Goal: Transaction & Acquisition: Purchase product/service

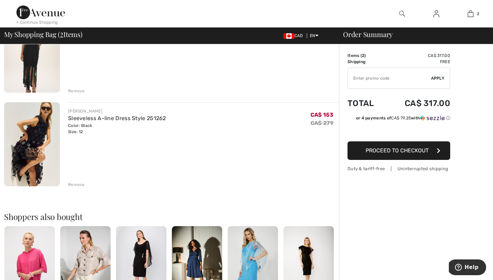
click at [73, 183] on div "Remove" at bounding box center [76, 184] width 17 height 6
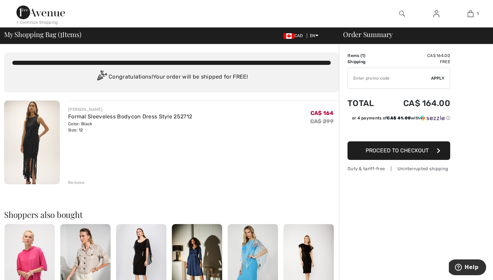
click at [52, 12] on img at bounding box center [40, 12] width 49 height 14
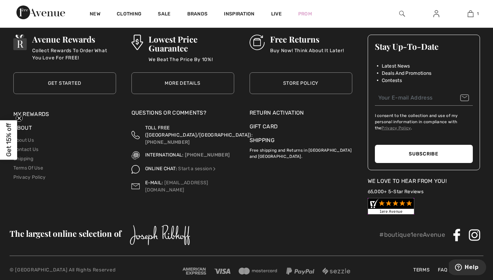
scroll to position [2446, 0]
click at [289, 84] on link "Store Policy" at bounding box center [301, 84] width 103 height 22
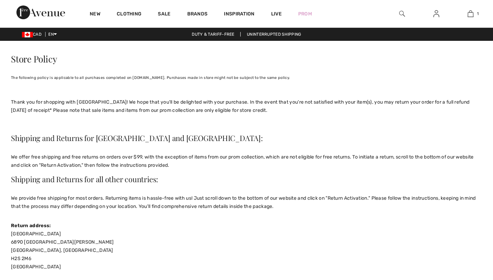
checkbox input "true"
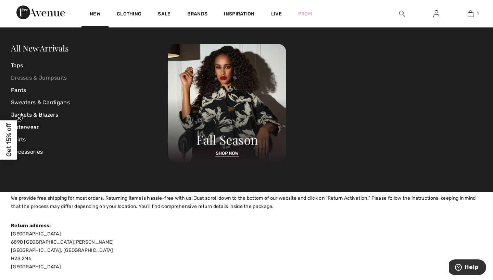
click at [65, 77] on link "Dresses & Jumpsuits" at bounding box center [89, 78] width 157 height 12
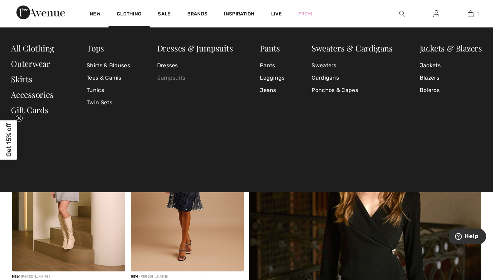
click at [178, 79] on link "Jumpsuits" at bounding box center [195, 78] width 76 height 12
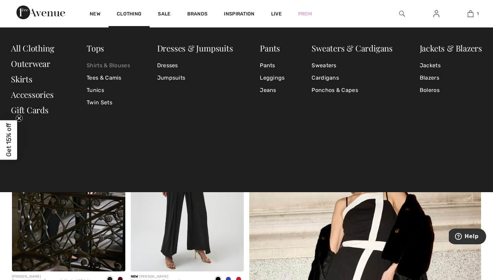
click at [126, 65] on link "Shirts & Blouses" at bounding box center [109, 65] width 44 height 12
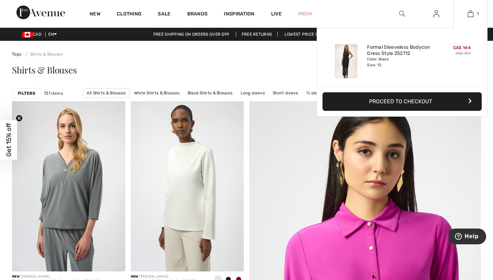
click at [422, 102] on button "Proceed to Checkout" at bounding box center [402, 101] width 159 height 19
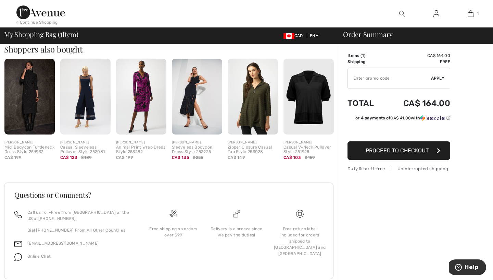
scroll to position [182, 0]
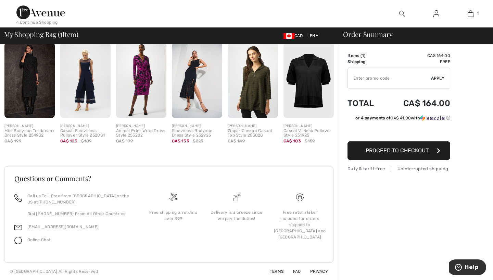
click at [379, 148] on span "Proceed to Checkout" at bounding box center [397, 150] width 63 height 7
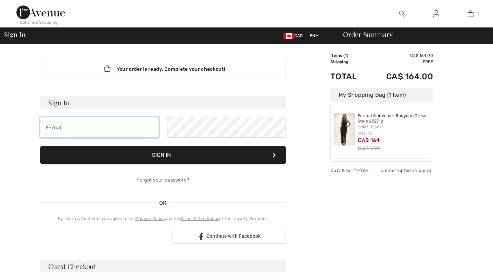
click at [115, 133] on input "email" at bounding box center [99, 127] width 119 height 21
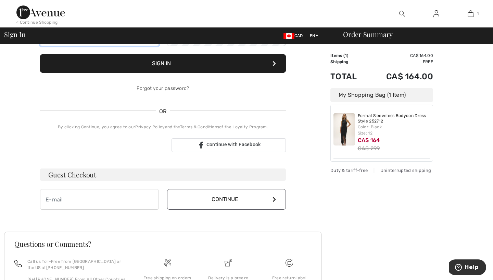
scroll to position [107, 0]
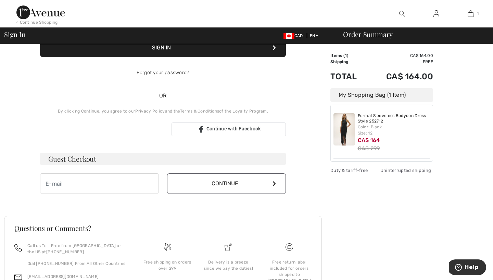
type input "[EMAIL_ADDRESS][DOMAIN_NAME]"
click at [137, 189] on input "email" at bounding box center [99, 183] width 119 height 21
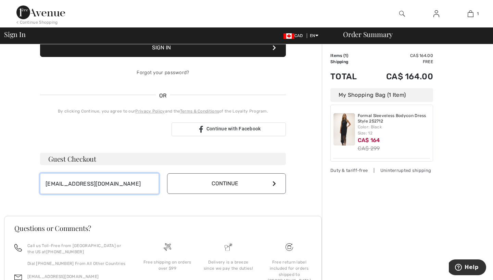
type input "[EMAIL_ADDRESS][DOMAIN_NAME]"
click at [167, 173] on button "Continue" at bounding box center [226, 183] width 119 height 21
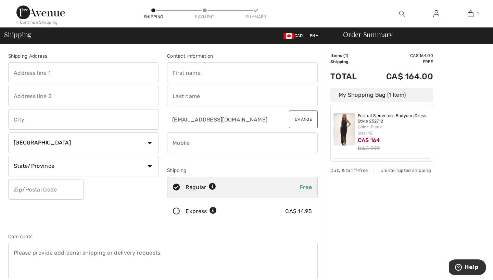
click at [97, 78] on input "text" at bounding box center [83, 72] width 151 height 21
type input "230 21 Ave SW Apt 206"
type input "Calgary"
select select "AB"
type input "T2S0G6"
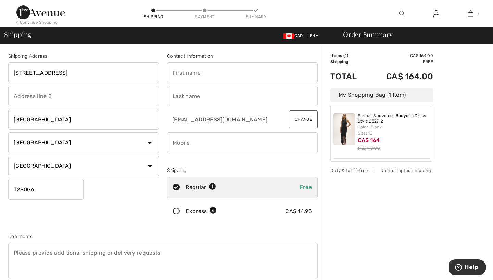
type input "Patricia"
type input "Wilson"
type input "2899210209"
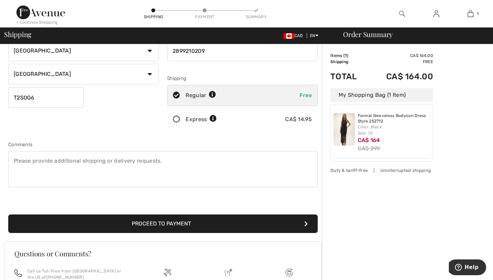
scroll to position [104, 0]
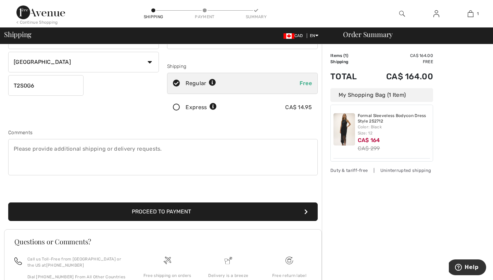
click at [143, 208] on button "Proceed to Payment" at bounding box center [163, 211] width 310 height 19
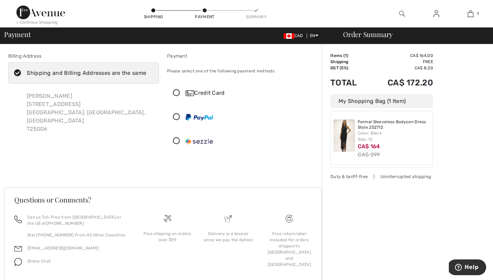
click at [180, 94] on icon at bounding box center [177, 92] width 18 height 7
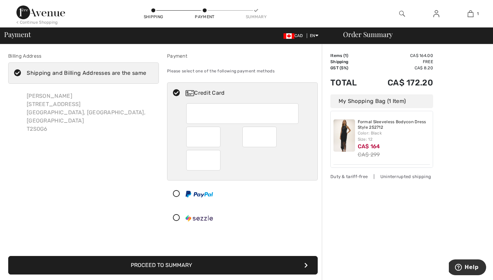
click at [196, 269] on button "Proceed to Summary" at bounding box center [163, 265] width 310 height 19
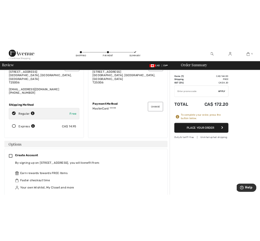
scroll to position [55, 0]
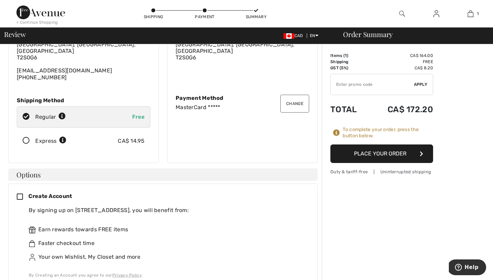
click at [355, 161] on button "Place Your Order" at bounding box center [382, 153] width 103 height 19
